Goal: Task Accomplishment & Management: Complete application form

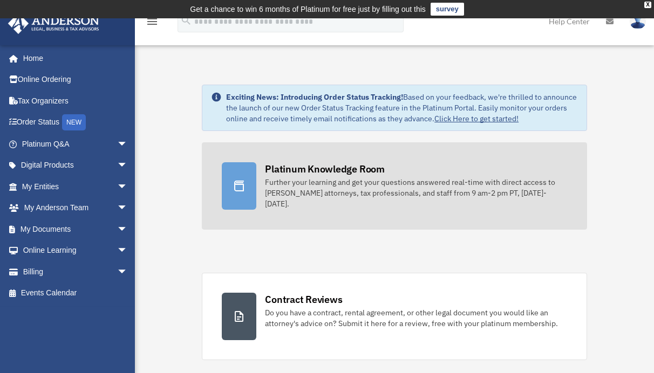
click at [316, 173] on div "Platinum Knowledge Room" at bounding box center [325, 168] width 120 height 13
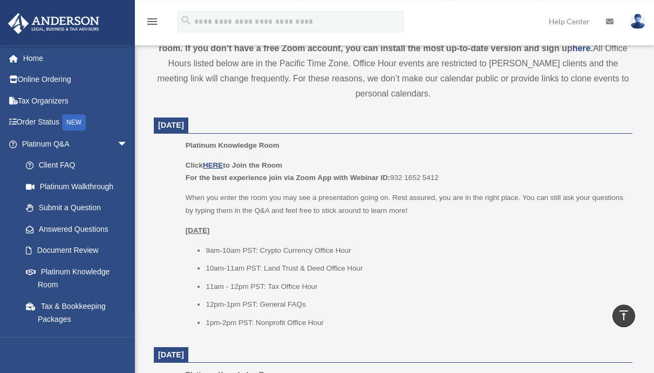
scroll to position [440, 0]
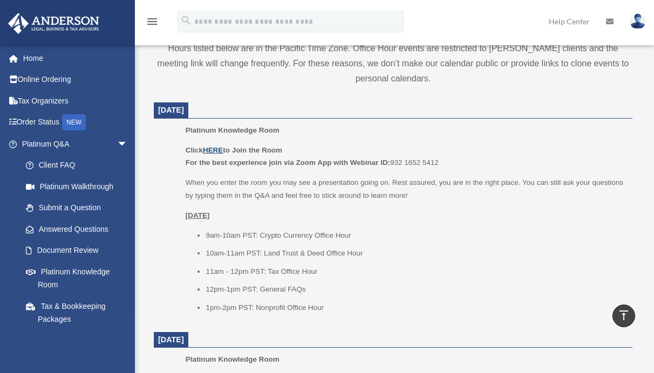
click at [213, 151] on u "HERE" at bounding box center [213, 150] width 20 height 8
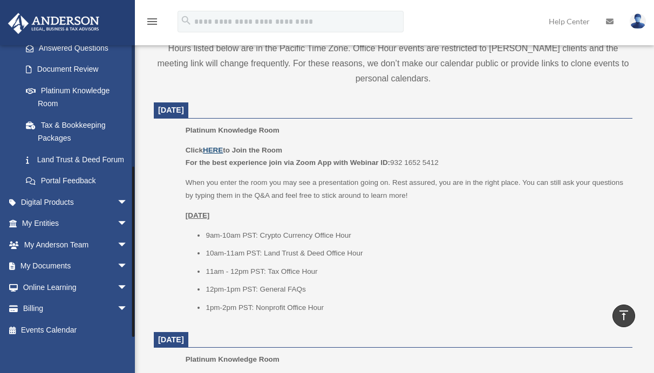
scroll to position [201, 0]
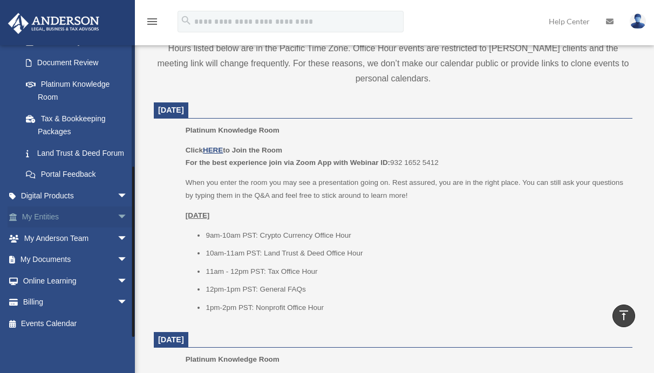
click at [117, 217] on span "arrow_drop_down" at bounding box center [128, 218] width 22 height 22
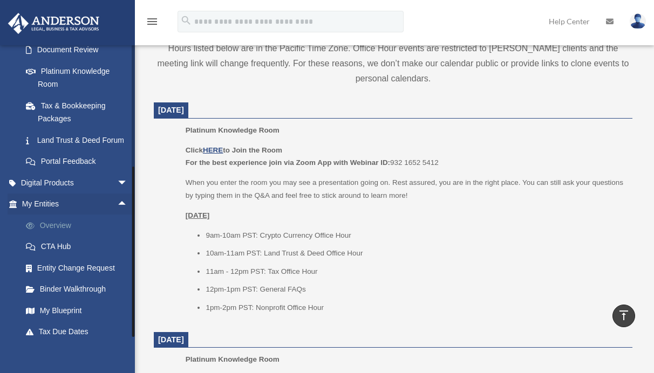
click at [59, 236] on link "Overview" at bounding box center [79, 226] width 129 height 22
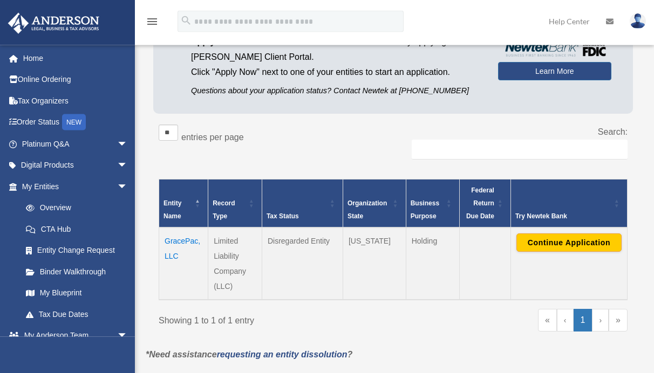
scroll to position [165, 0]
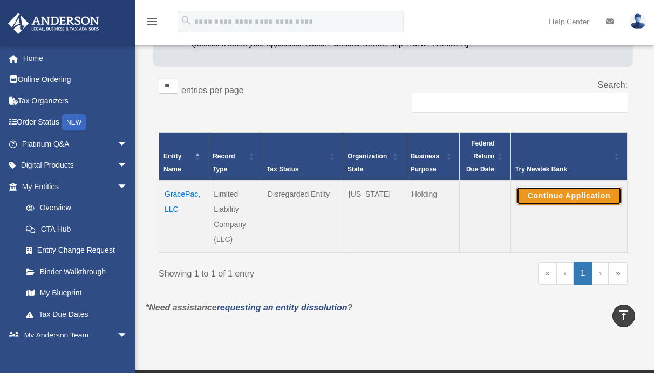
click at [548, 196] on button "Continue Application" at bounding box center [568, 196] width 105 height 18
